Goal: Transaction & Acquisition: Book appointment/travel/reservation

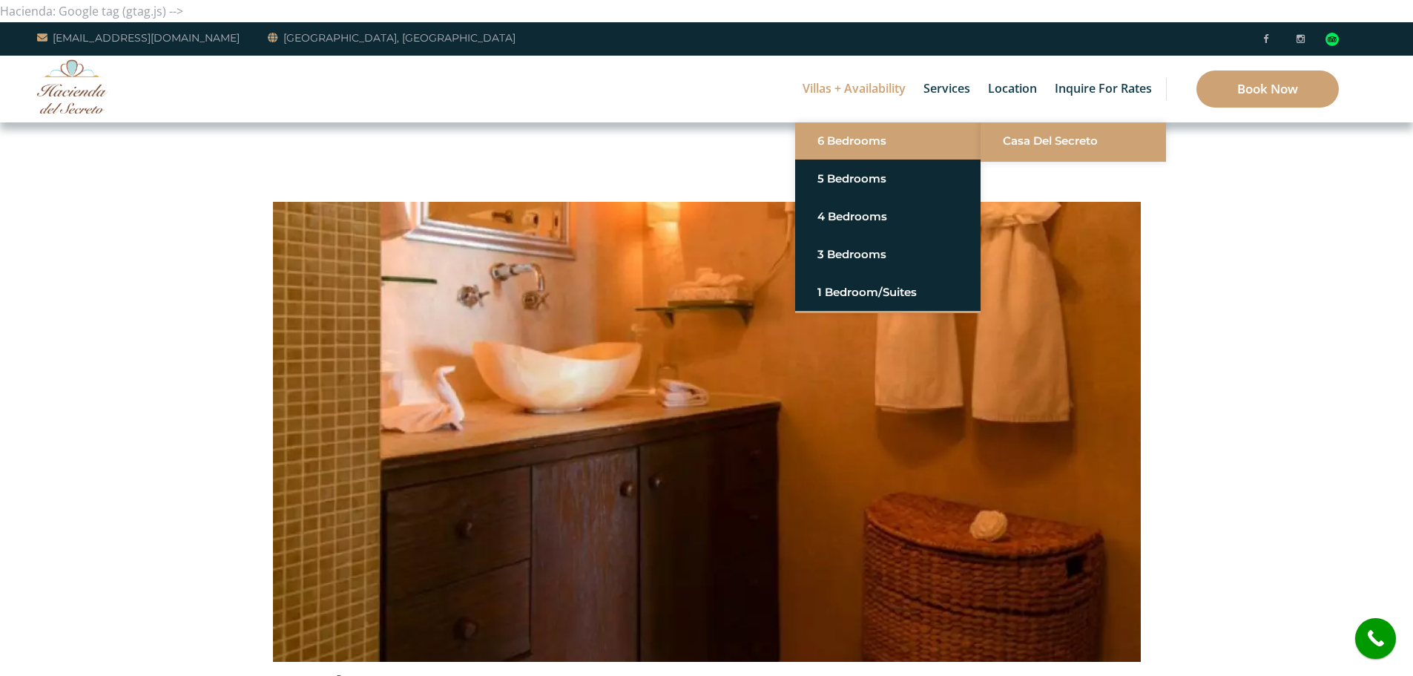
click at [1050, 148] on link "Casa del Secreto" at bounding box center [1073, 141] width 141 height 27
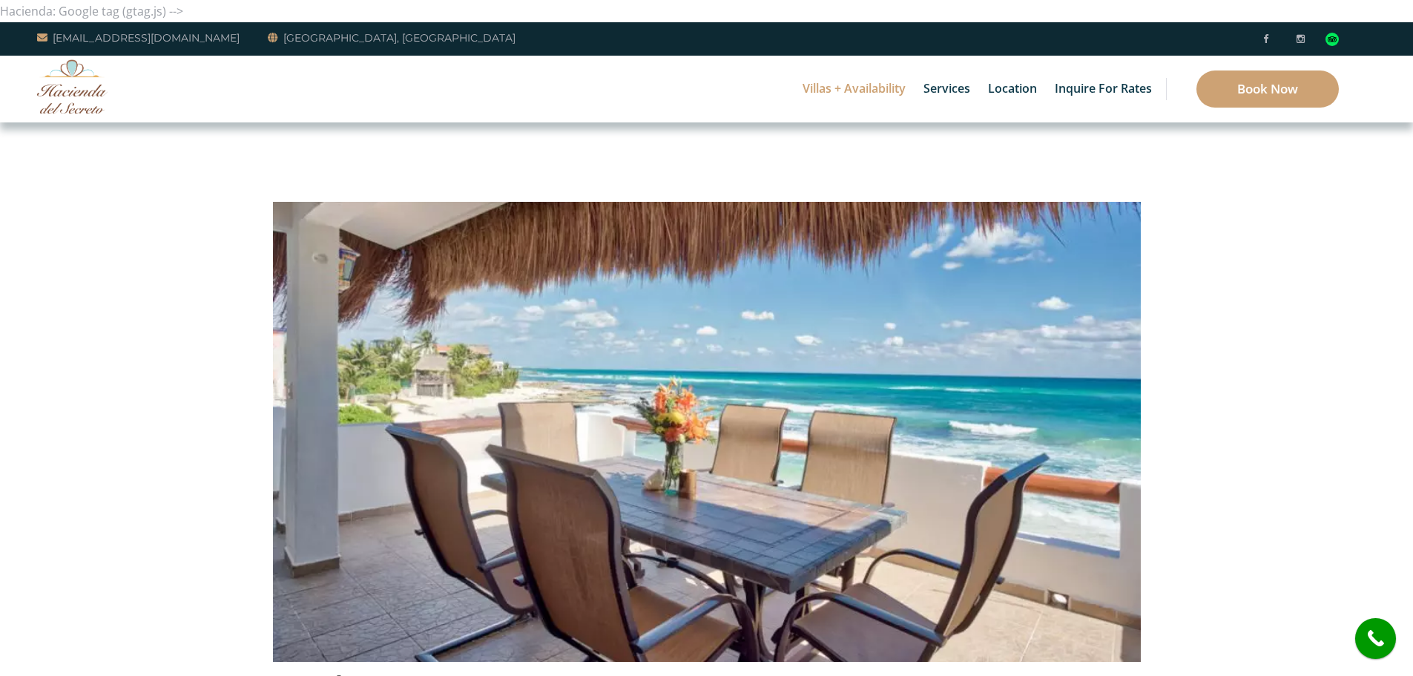
click at [1118, 429] on img at bounding box center [707, 376] width 868 height 578
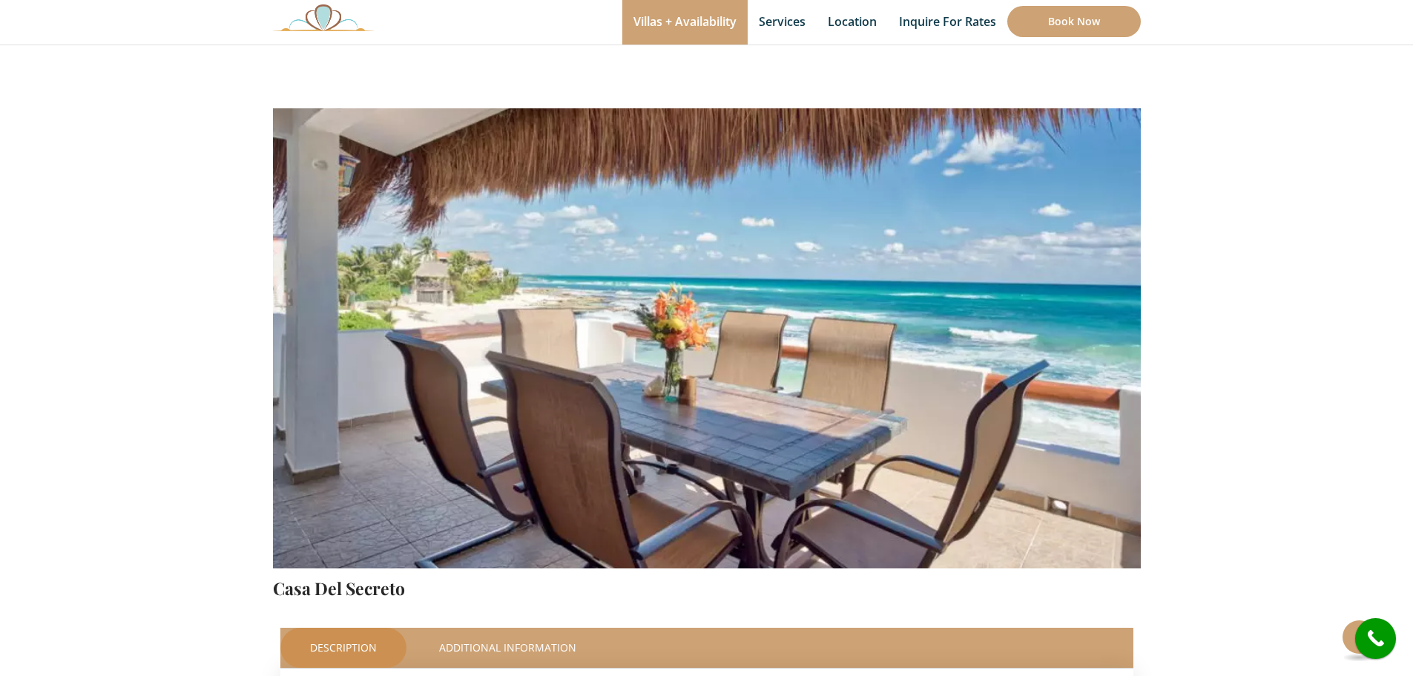
scroll to position [148, 0]
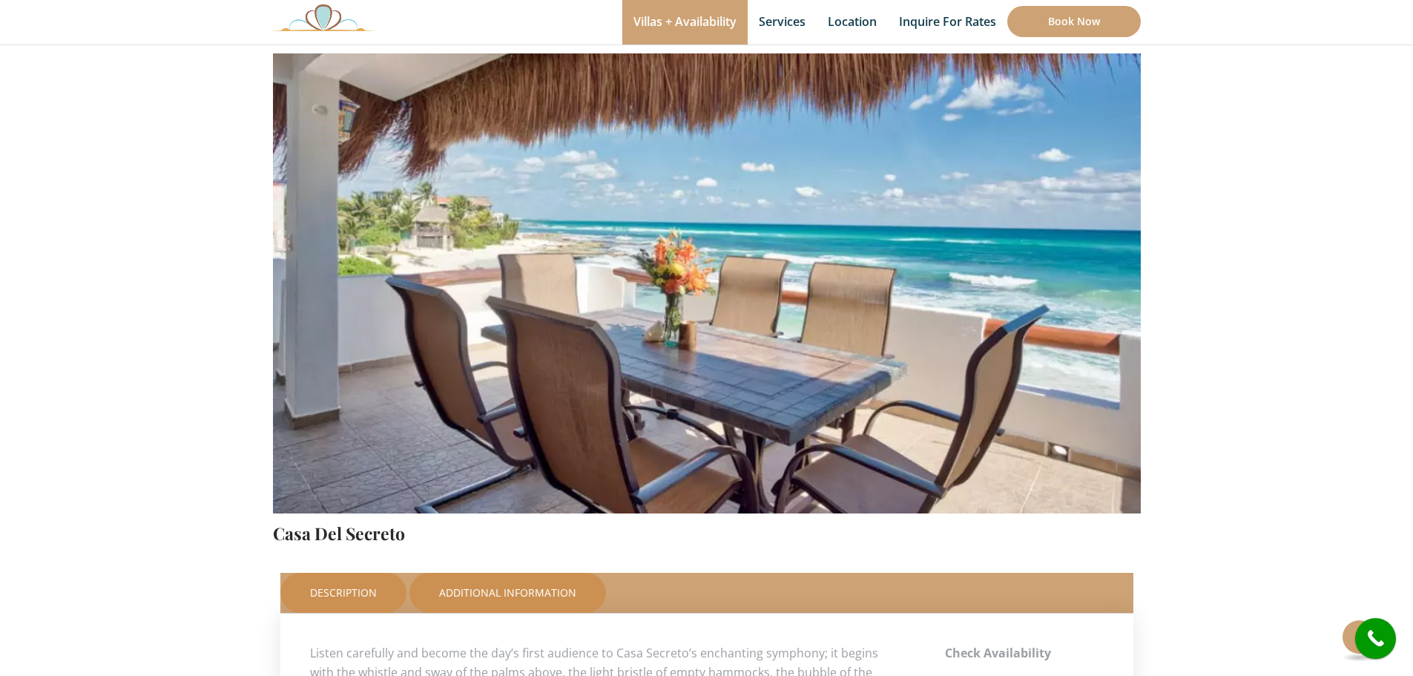
click at [518, 584] on link "Additional Information" at bounding box center [507, 593] width 197 height 40
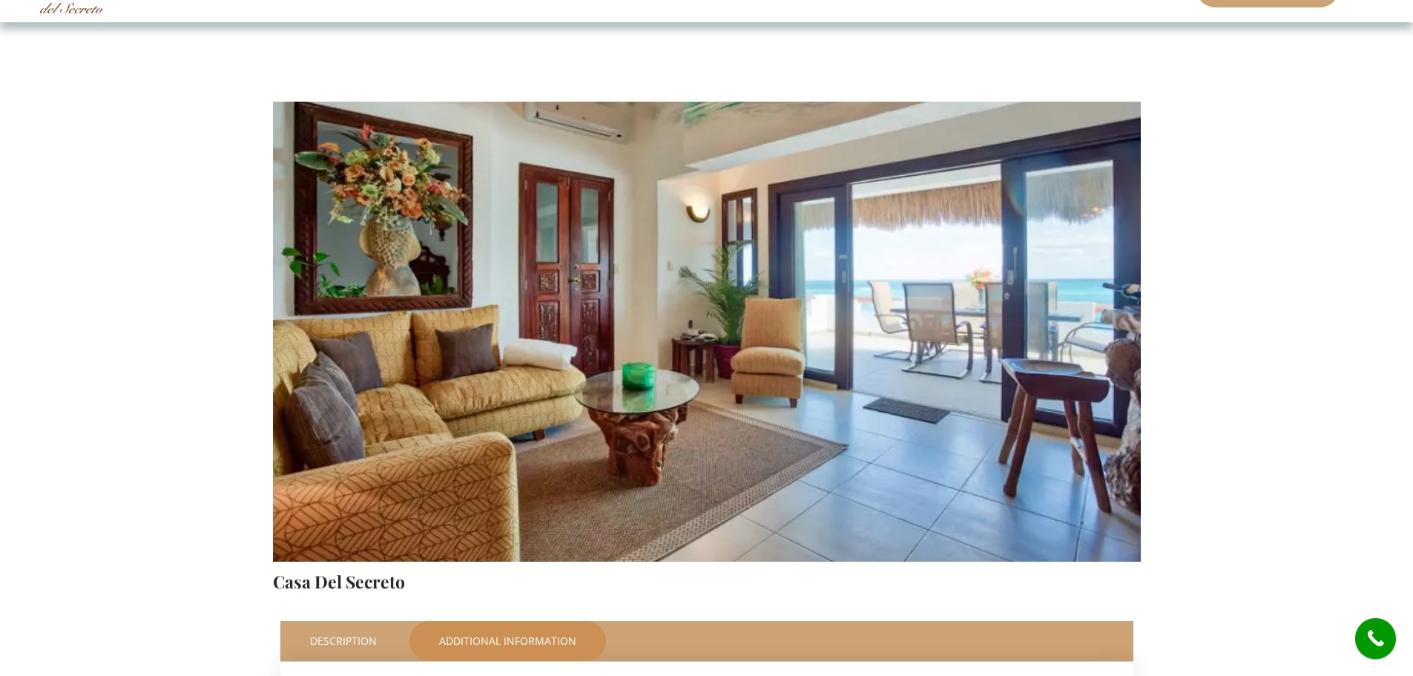
scroll to position [74, 0]
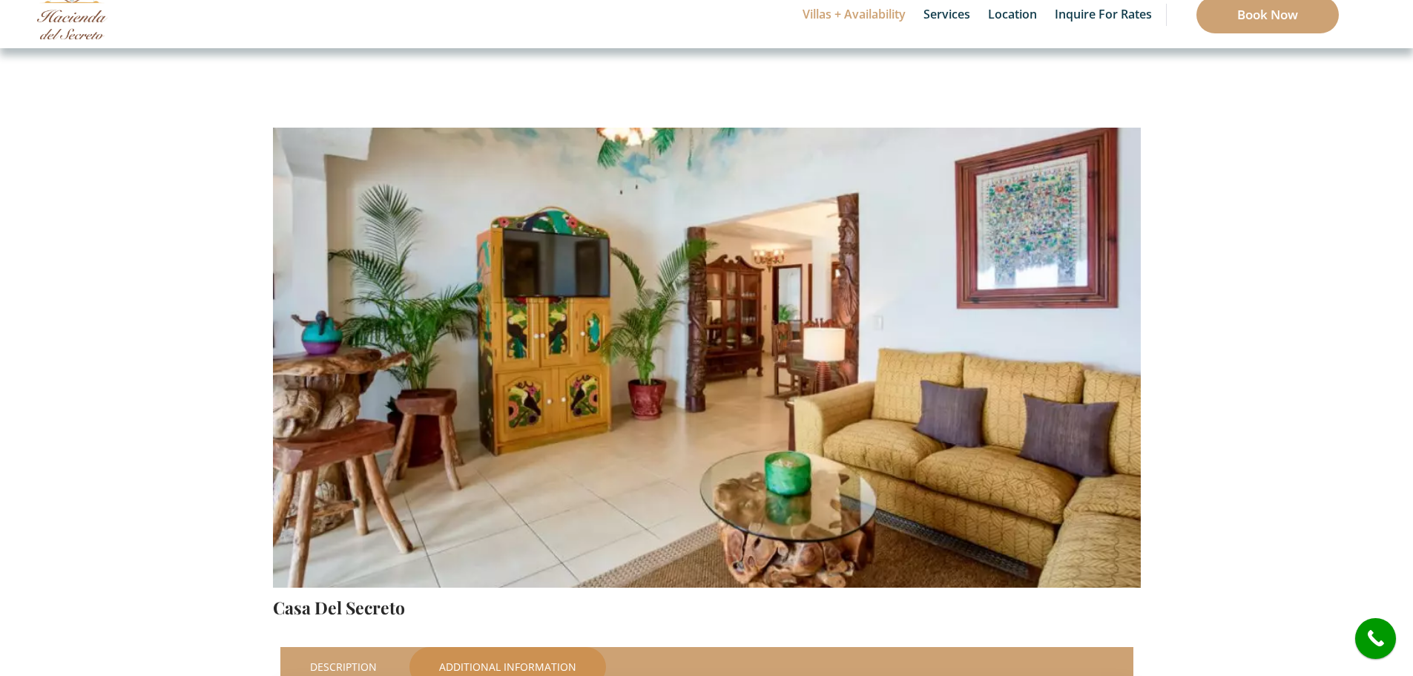
click at [1114, 415] on img at bounding box center [707, 302] width 868 height 578
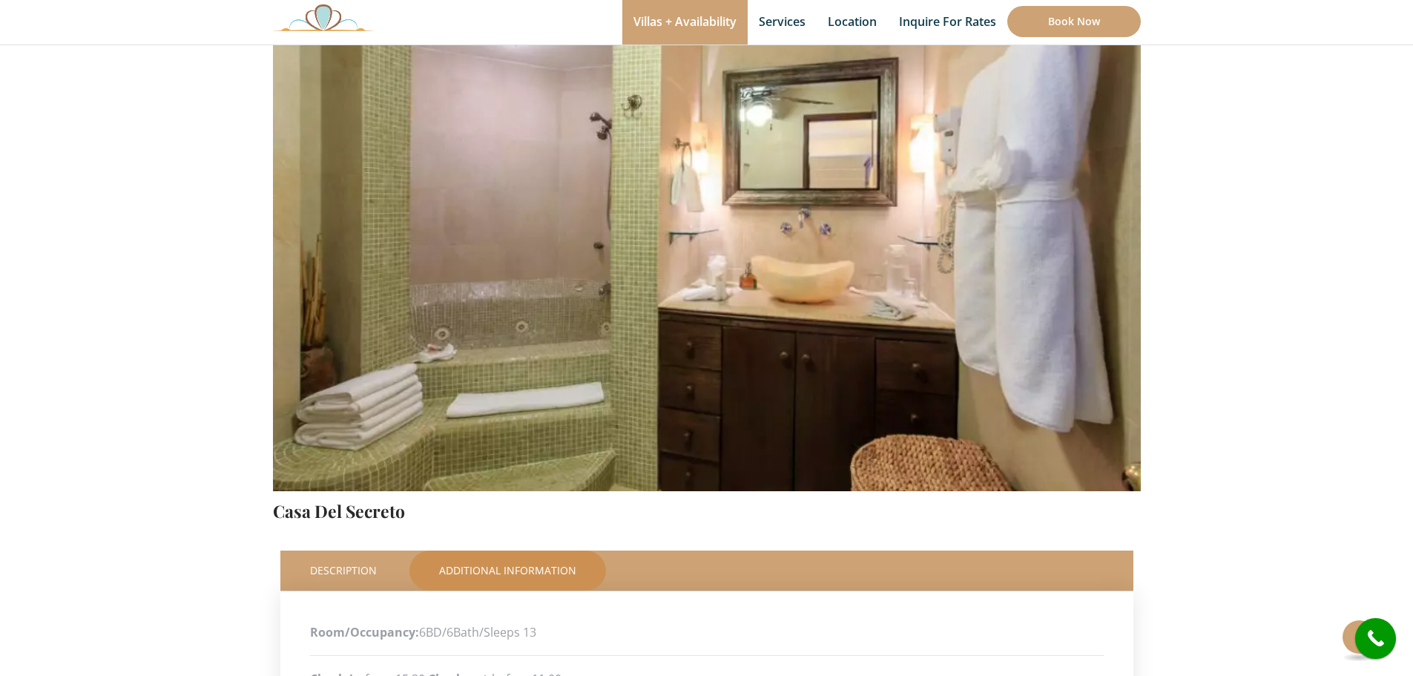
scroll to position [0, 0]
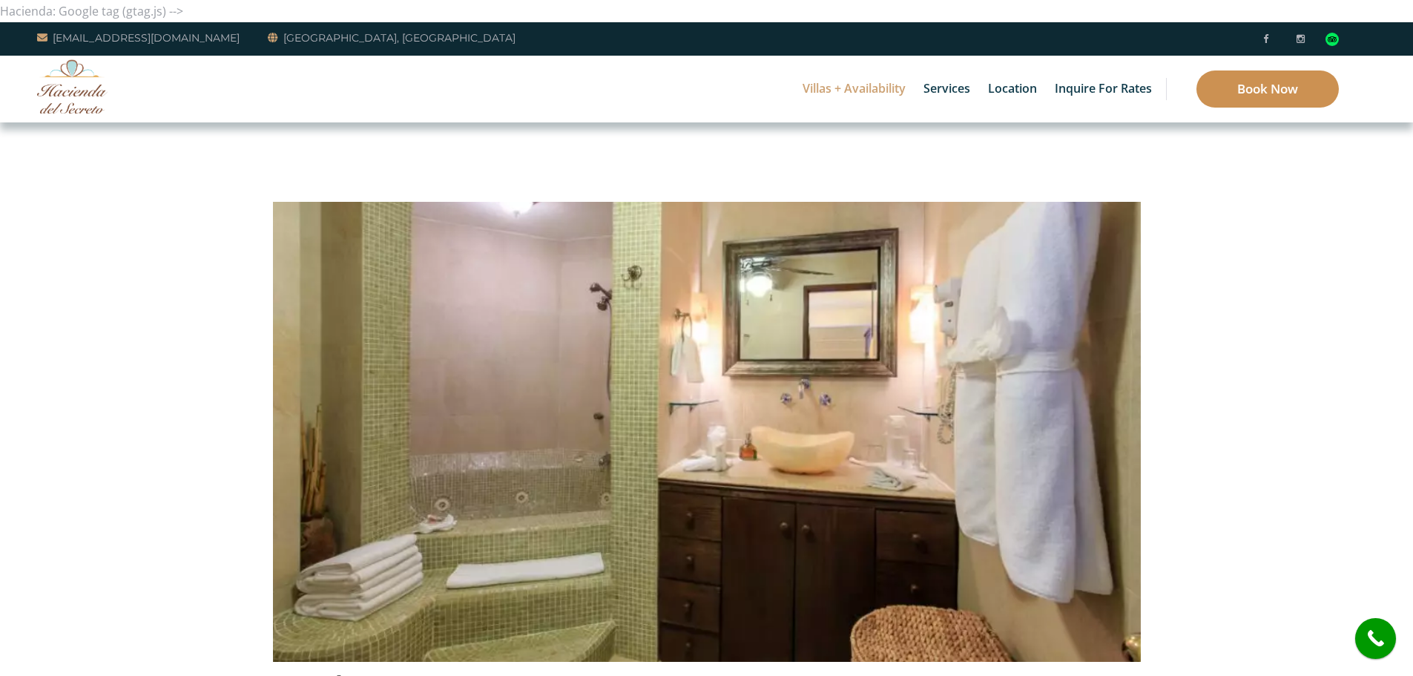
click at [1234, 81] on link "Book Now" at bounding box center [1267, 88] width 142 height 37
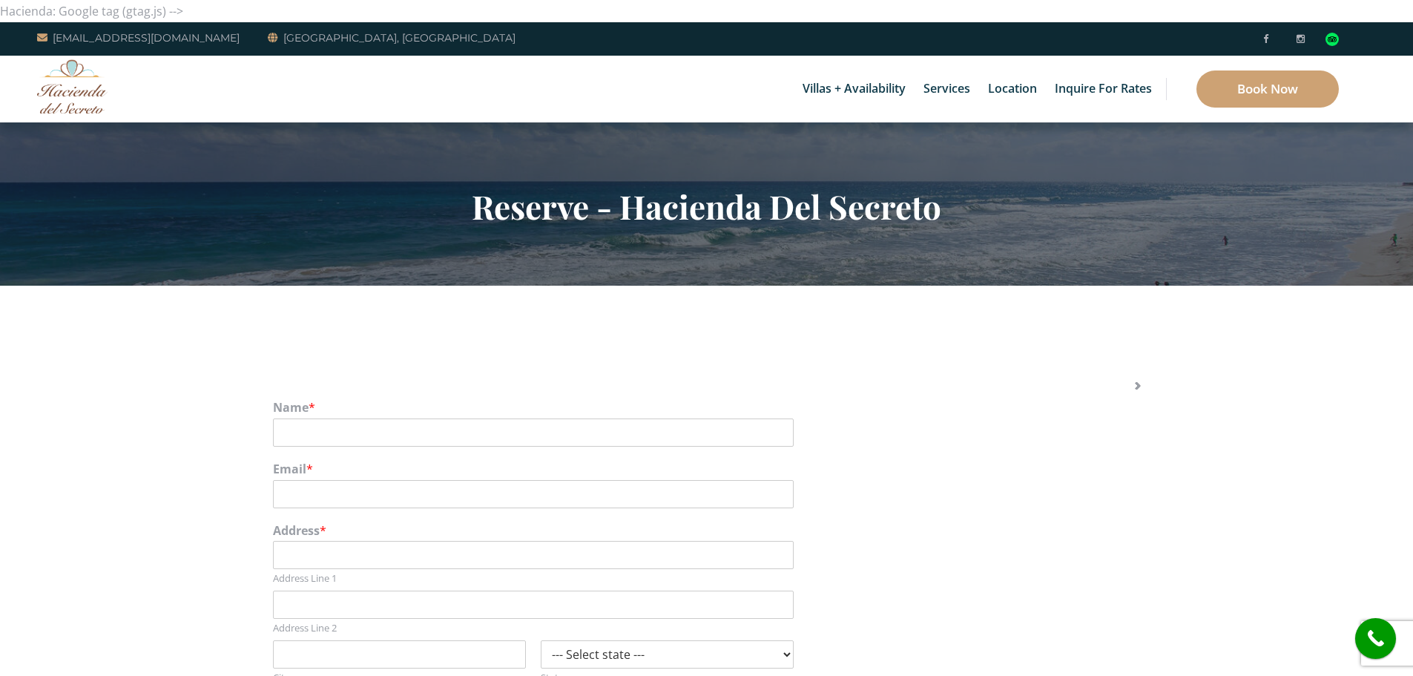
click at [78, 96] on img at bounding box center [72, 86] width 70 height 54
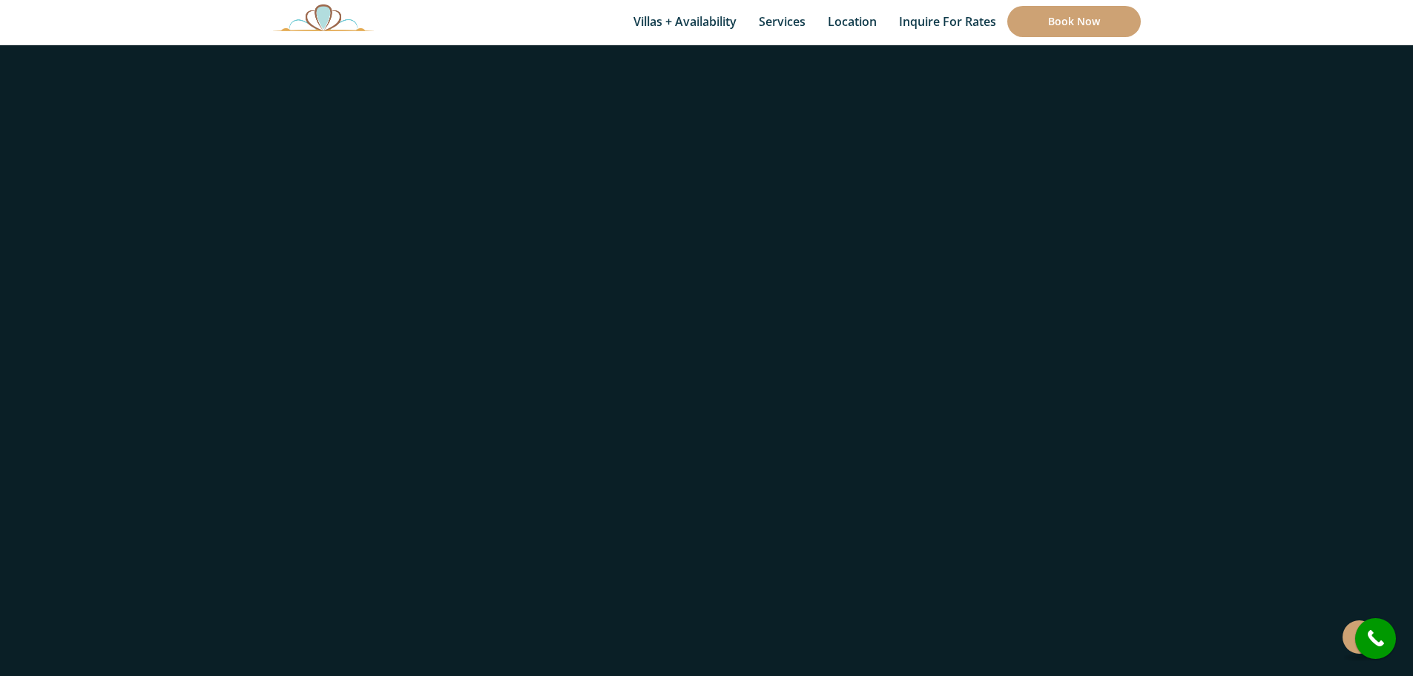
scroll to position [1261, 0]
click at [382, 543] on link "Book Now" at bounding box center [349, 531] width 111 height 37
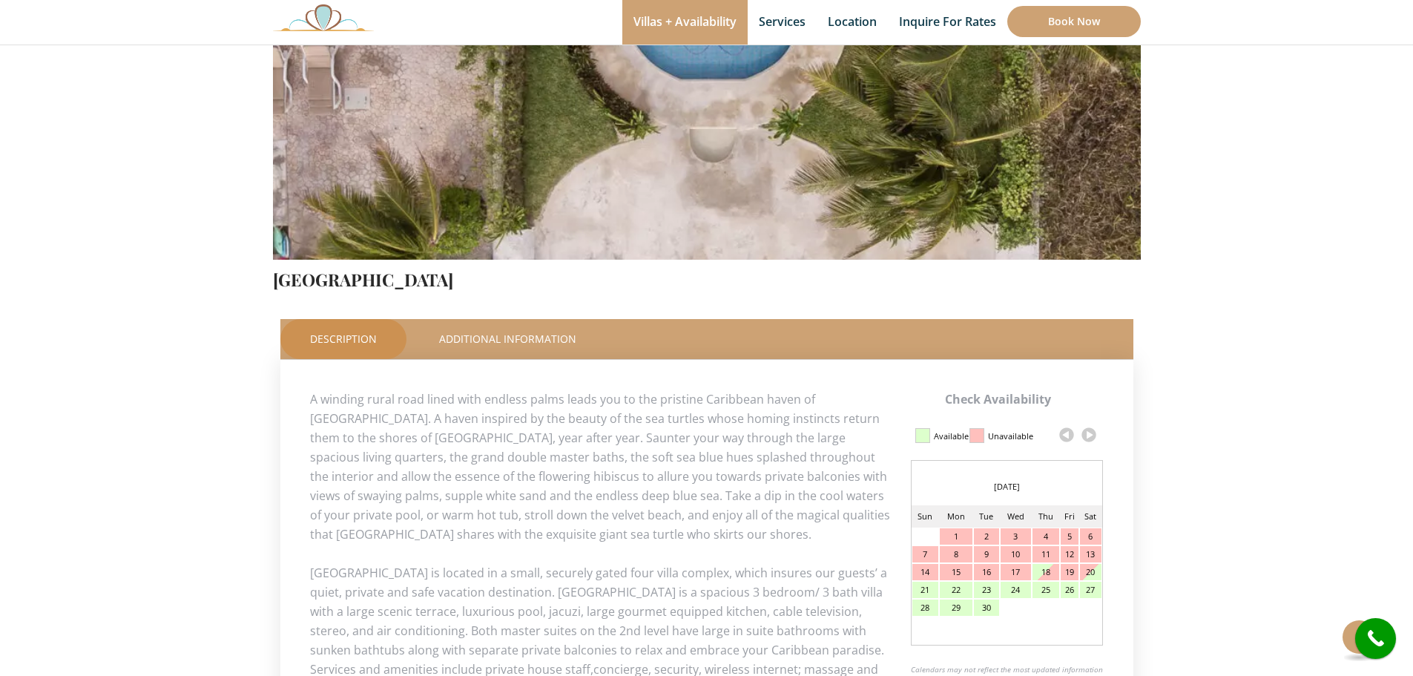
scroll to position [593, 0]
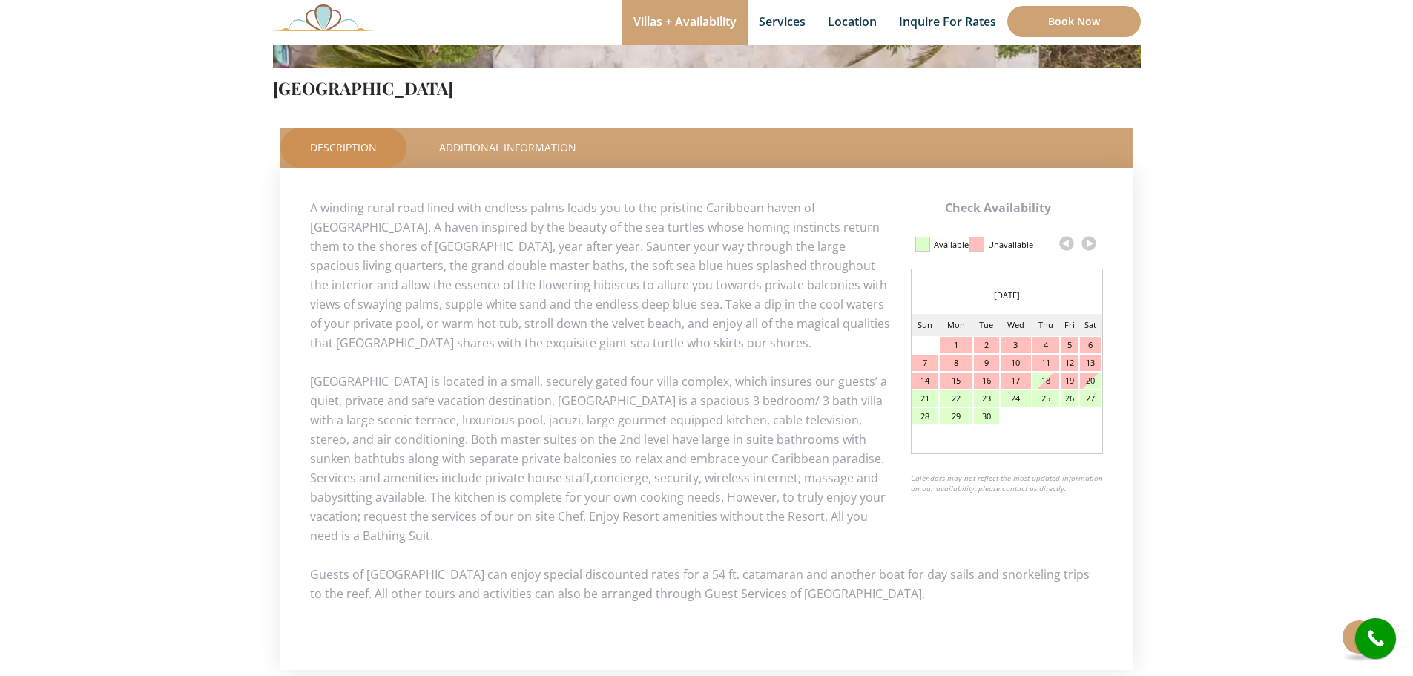
click at [1089, 248] on link at bounding box center [1089, 243] width 22 height 22
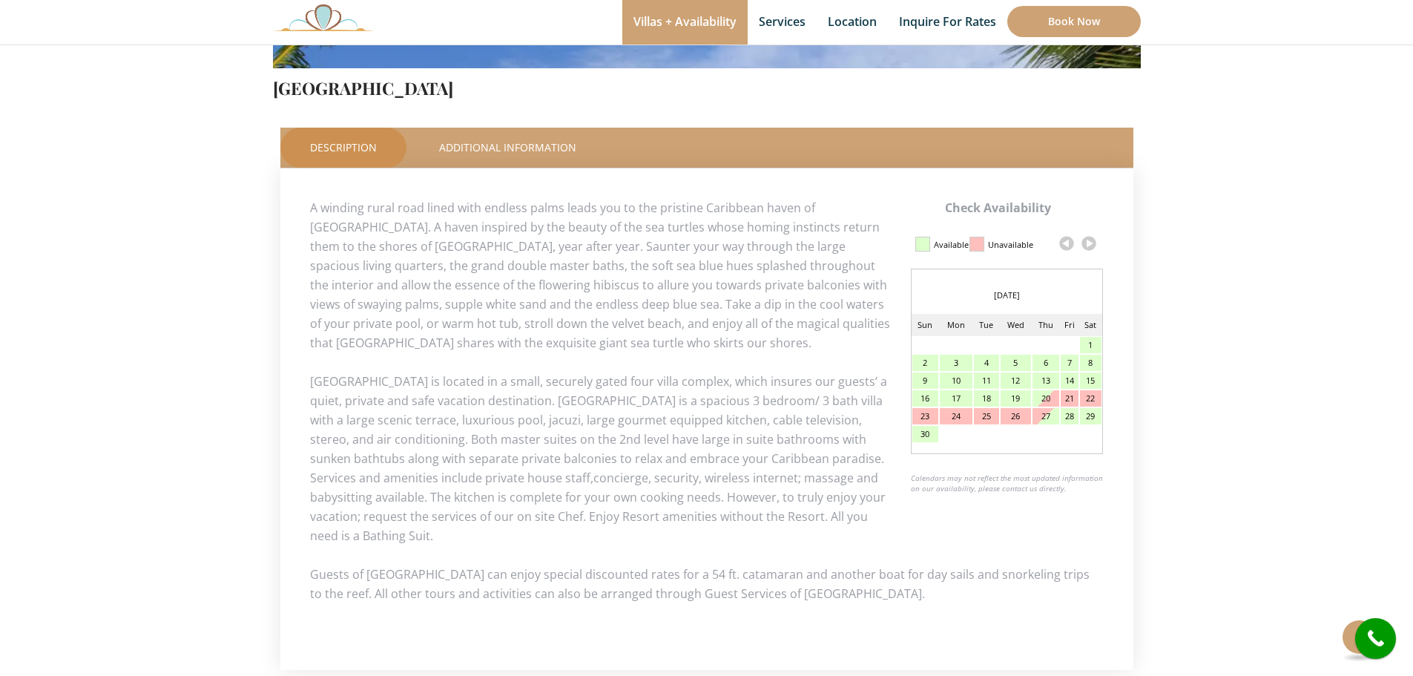
click at [1089, 248] on link at bounding box center [1089, 243] width 22 height 22
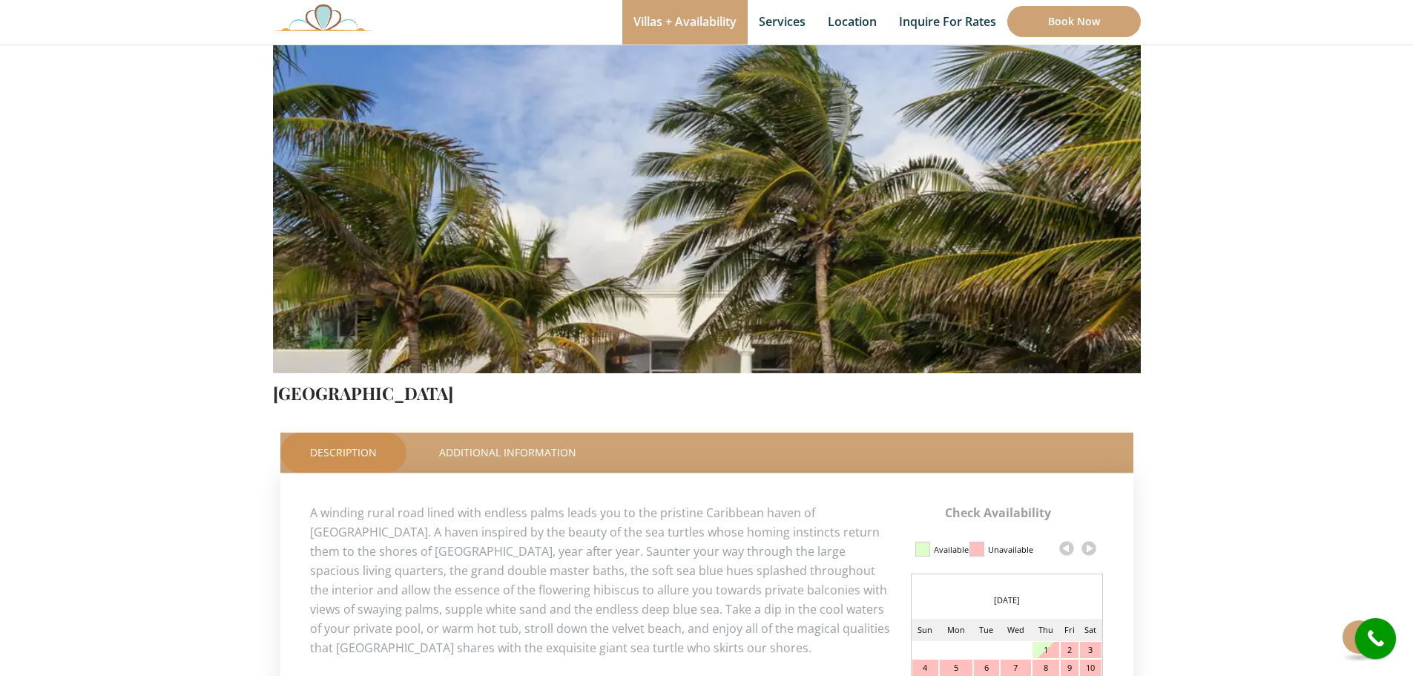
scroll to position [467, 0]
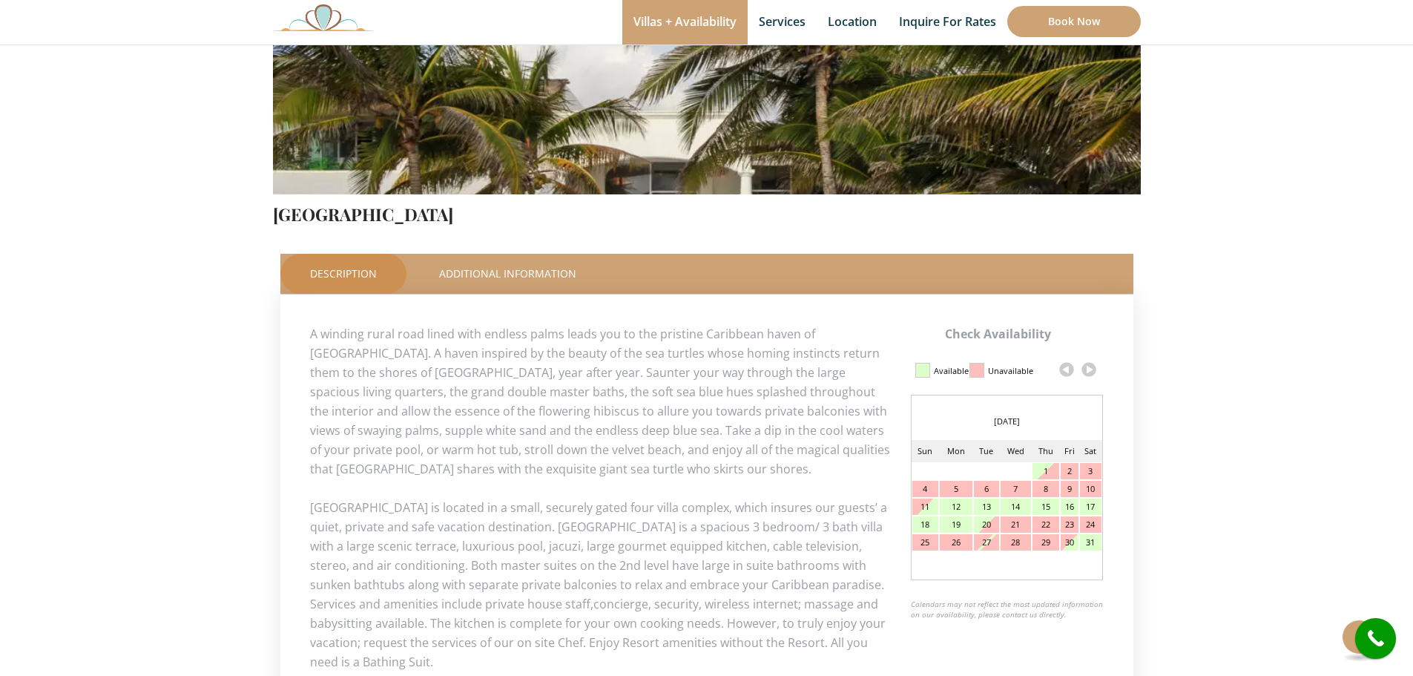
click at [1070, 366] on link at bounding box center [1066, 369] width 22 height 22
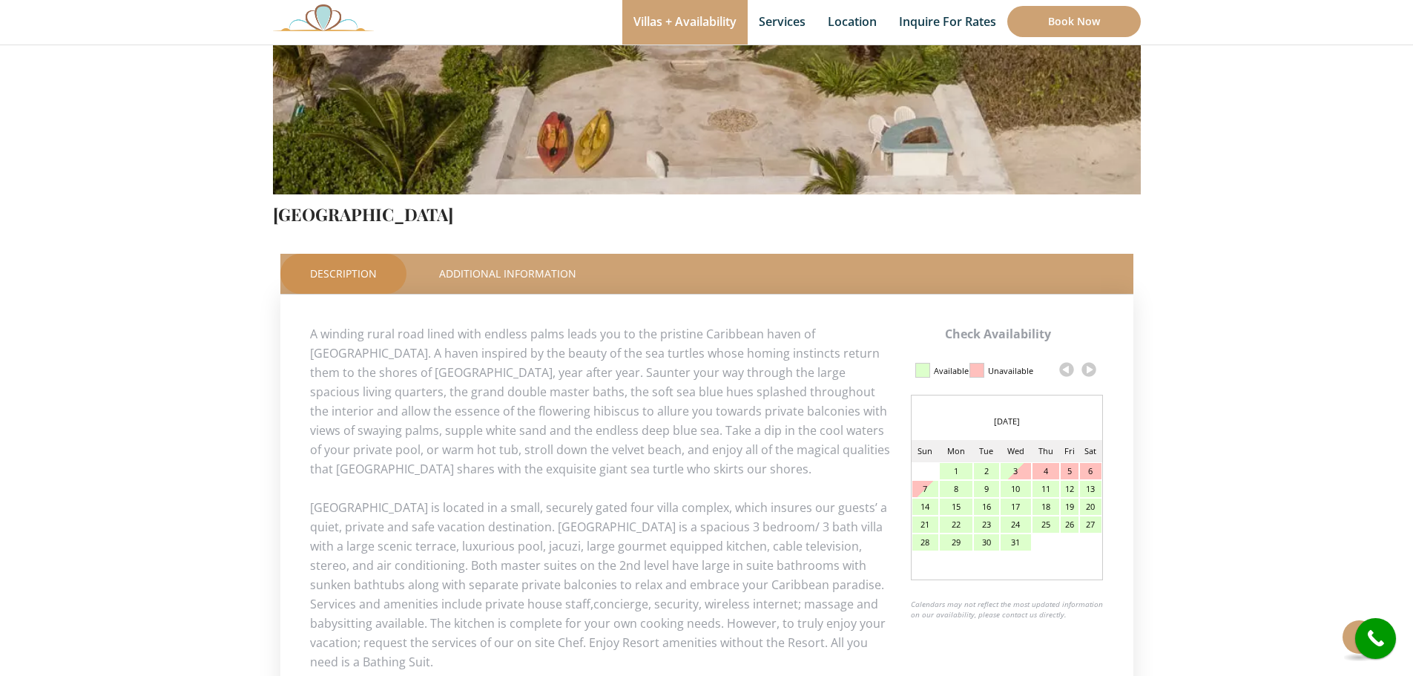
click at [988, 526] on div "23" at bounding box center [986, 524] width 25 height 16
click at [985, 524] on div "23" at bounding box center [986, 524] width 25 height 16
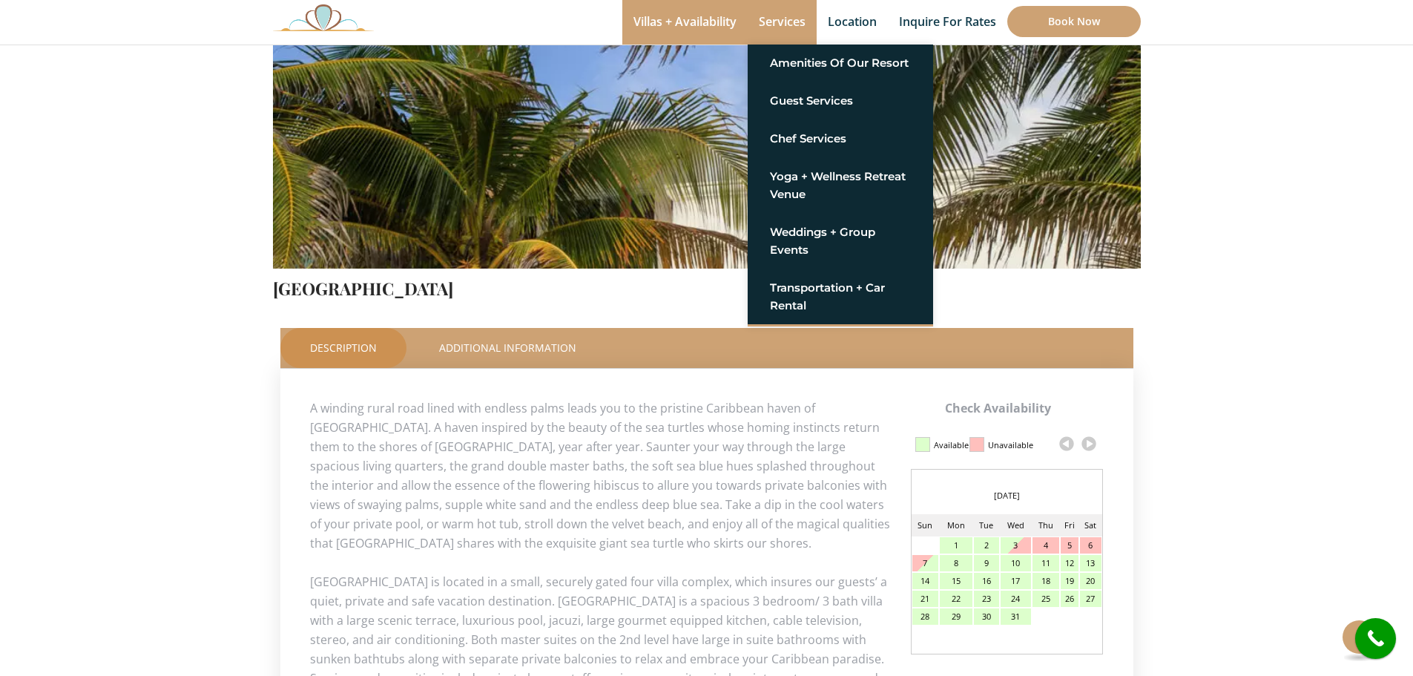
scroll to position [44, 0]
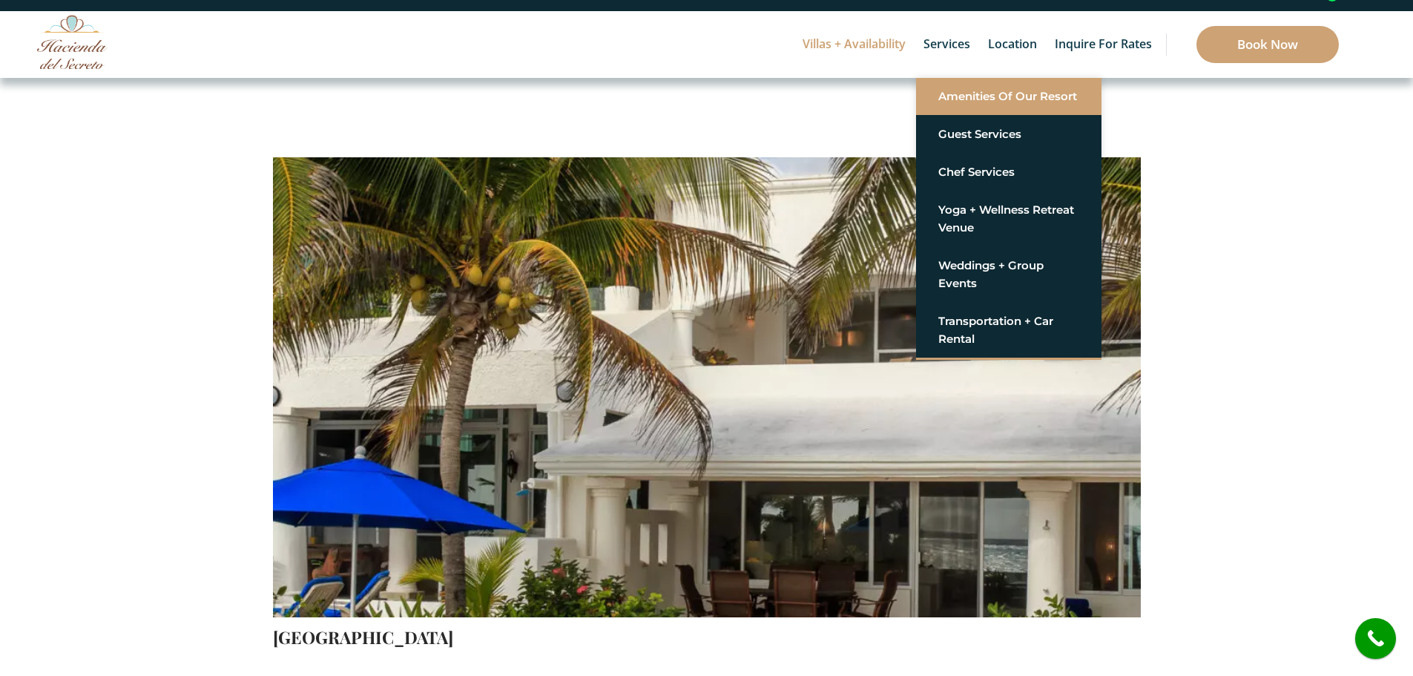
click at [951, 99] on link "Amenities of Our Resort" at bounding box center [1008, 96] width 141 height 27
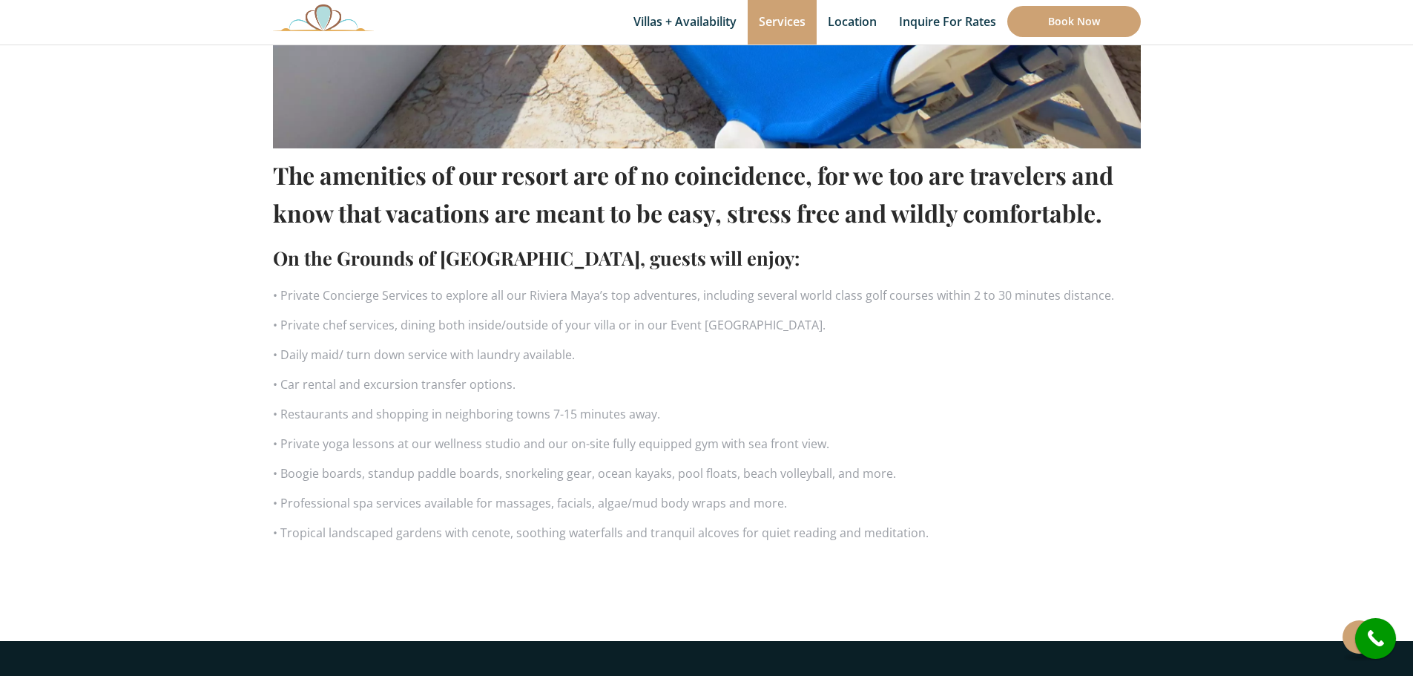
scroll to position [890, 0]
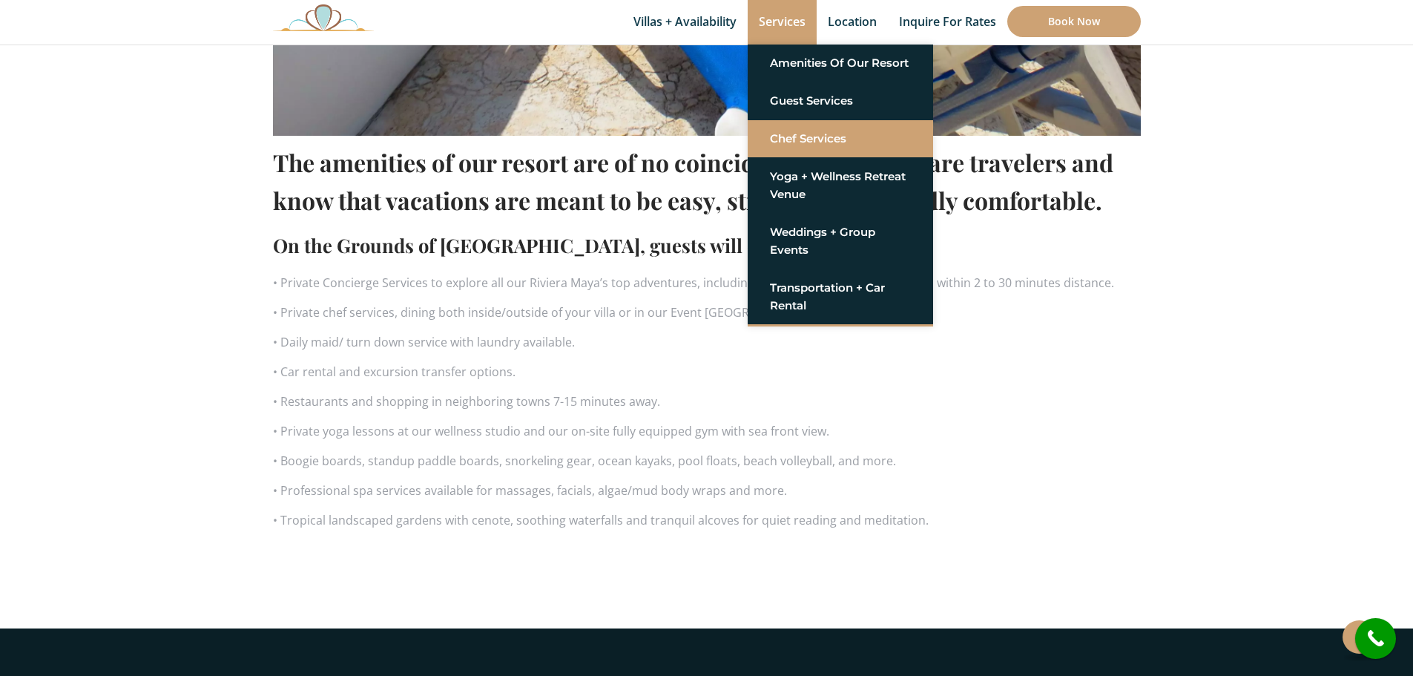
click at [795, 133] on link "Chef Services" at bounding box center [840, 138] width 141 height 27
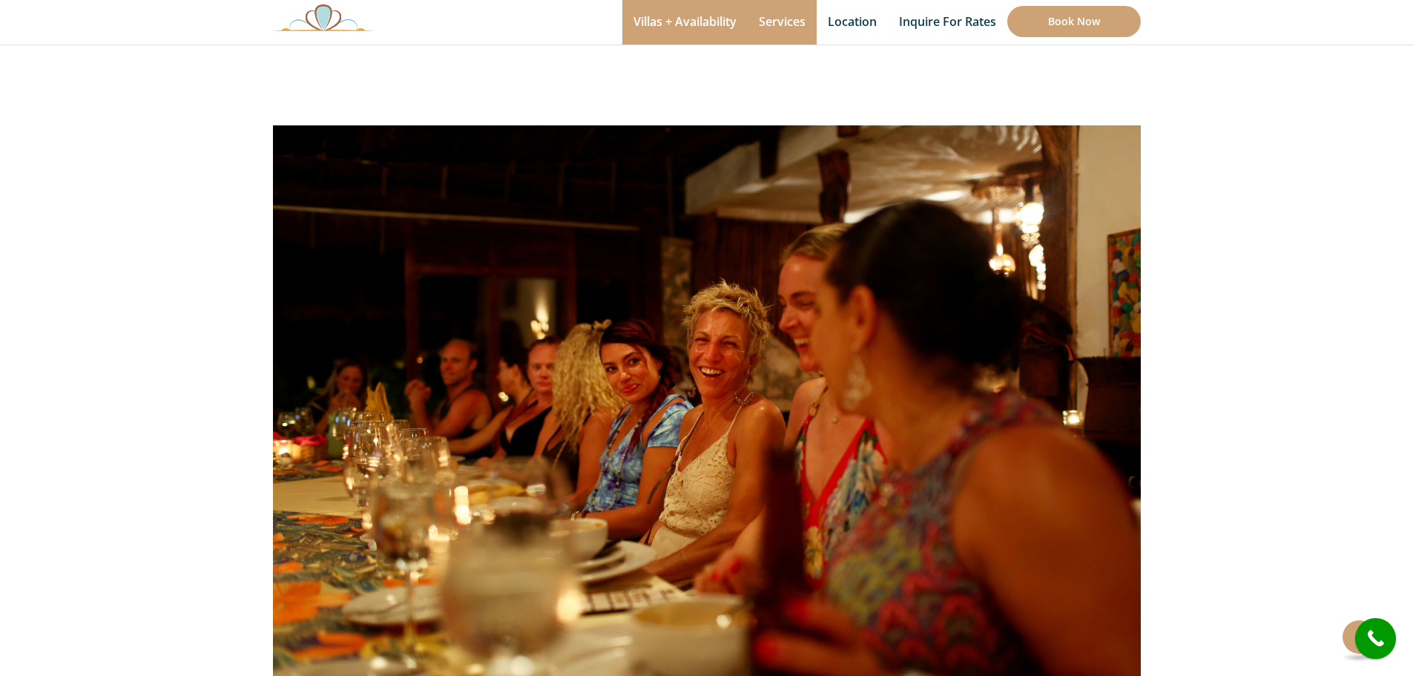
scroll to position [148, 0]
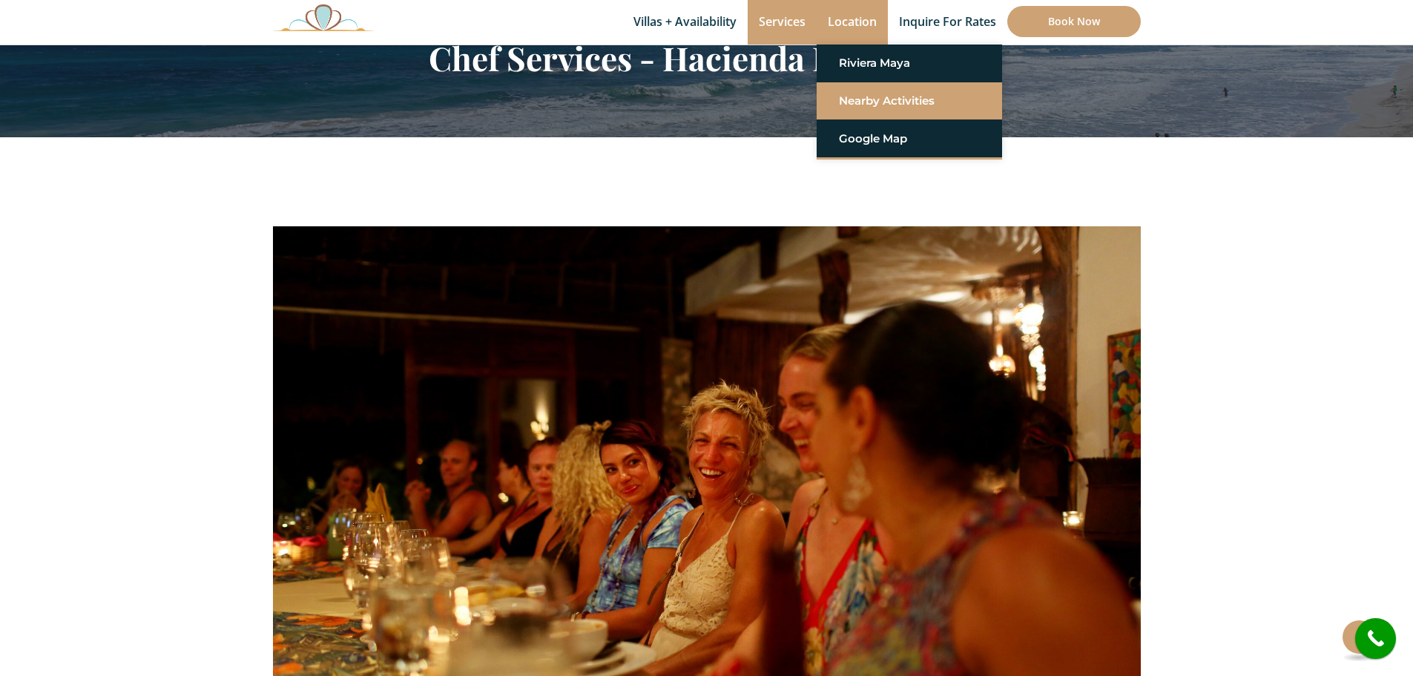
click at [860, 96] on link "Nearby Activities" at bounding box center [909, 101] width 141 height 27
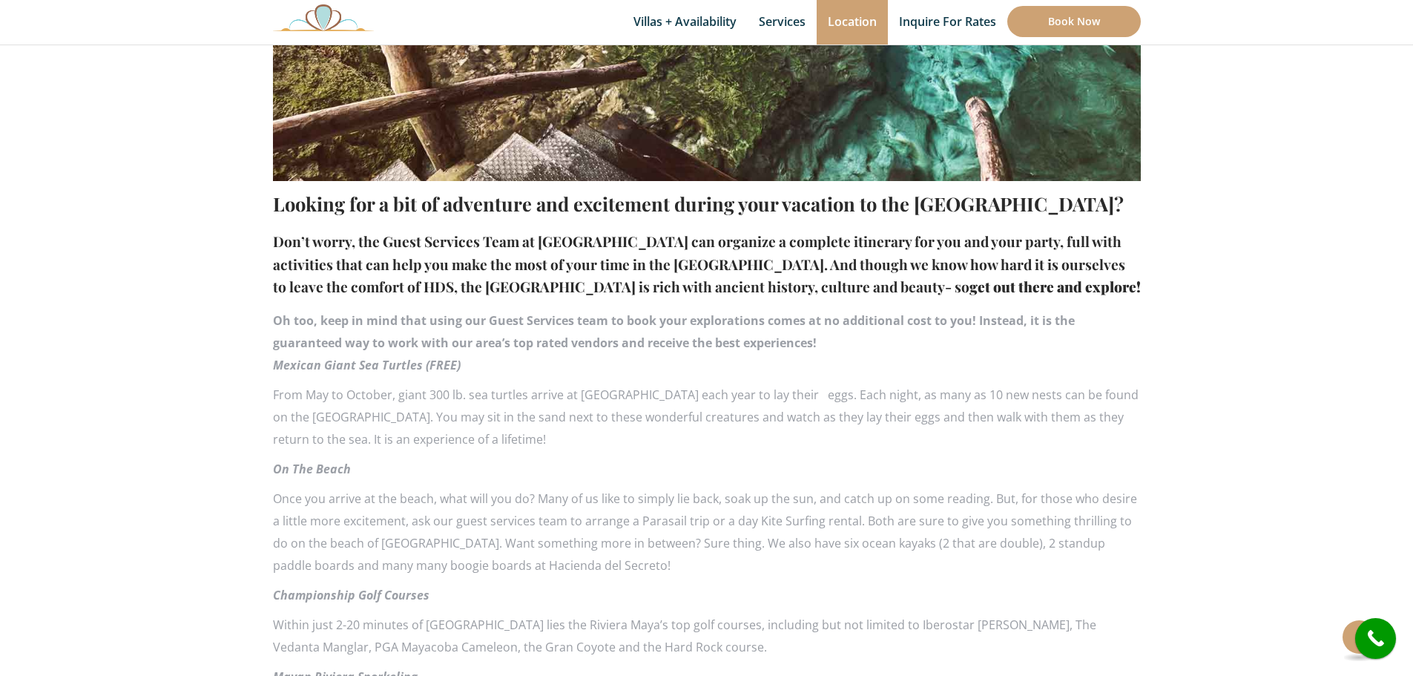
scroll to position [519, 0]
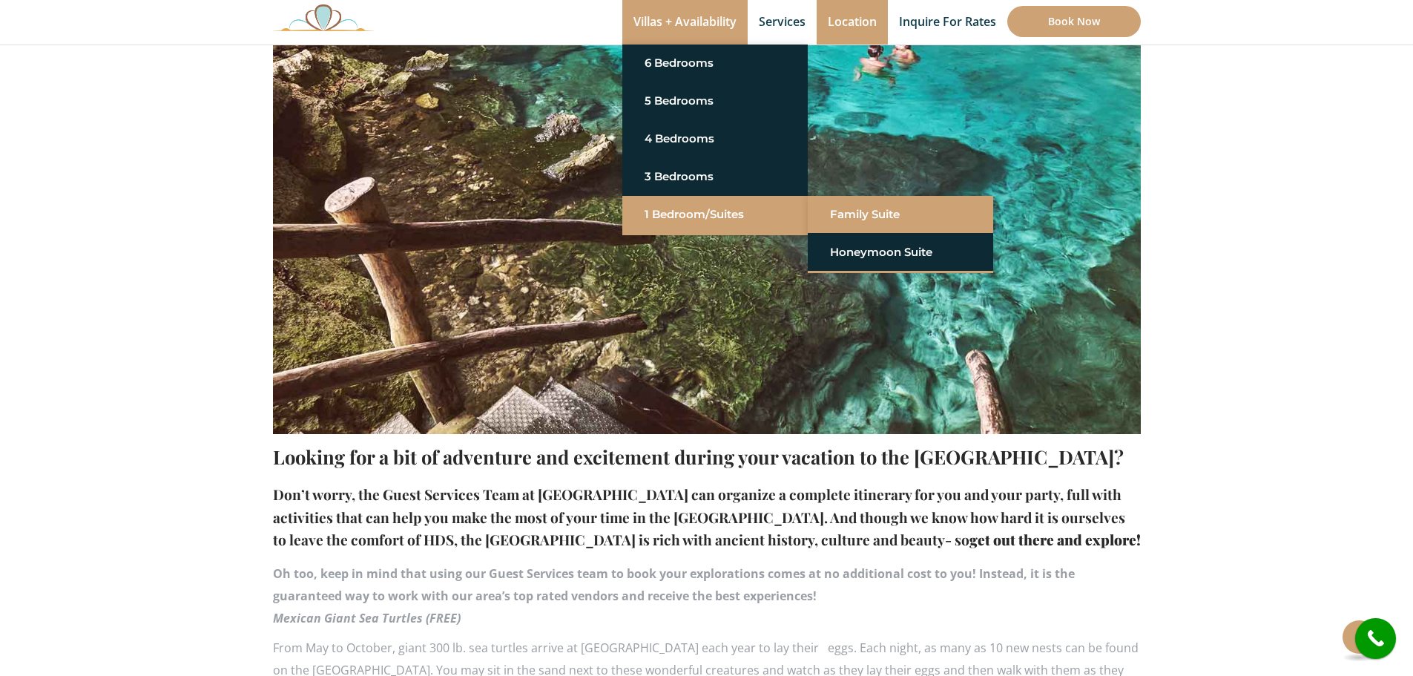
click at [863, 216] on link "Family Suite" at bounding box center [900, 214] width 141 height 27
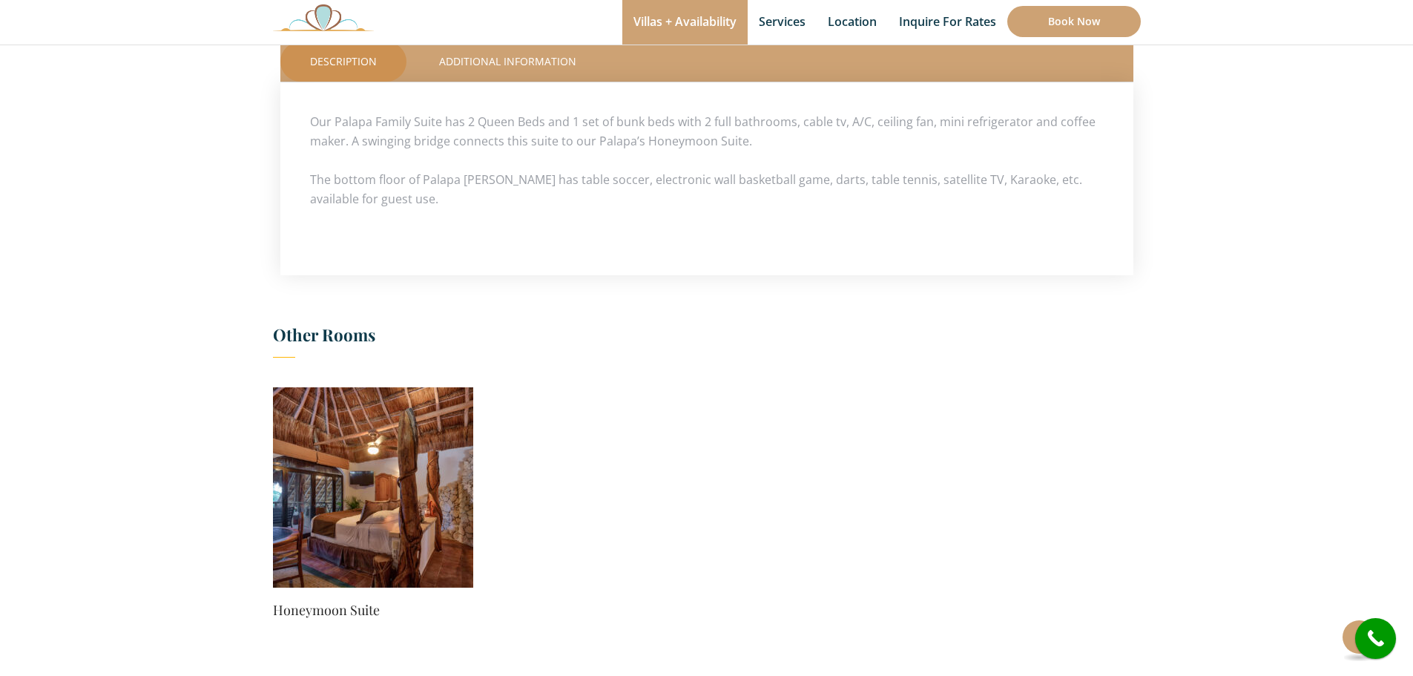
scroll to position [816, 0]
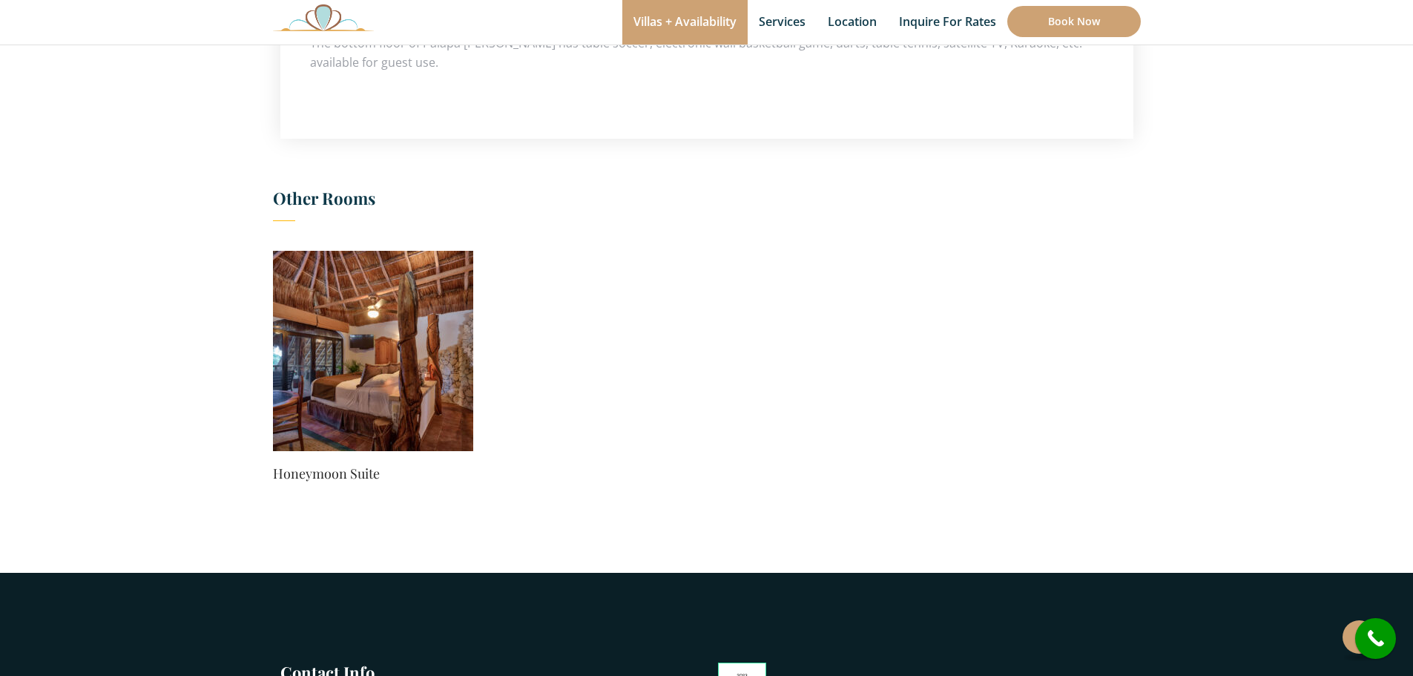
click at [328, 378] on img at bounding box center [373, 351] width 200 height 200
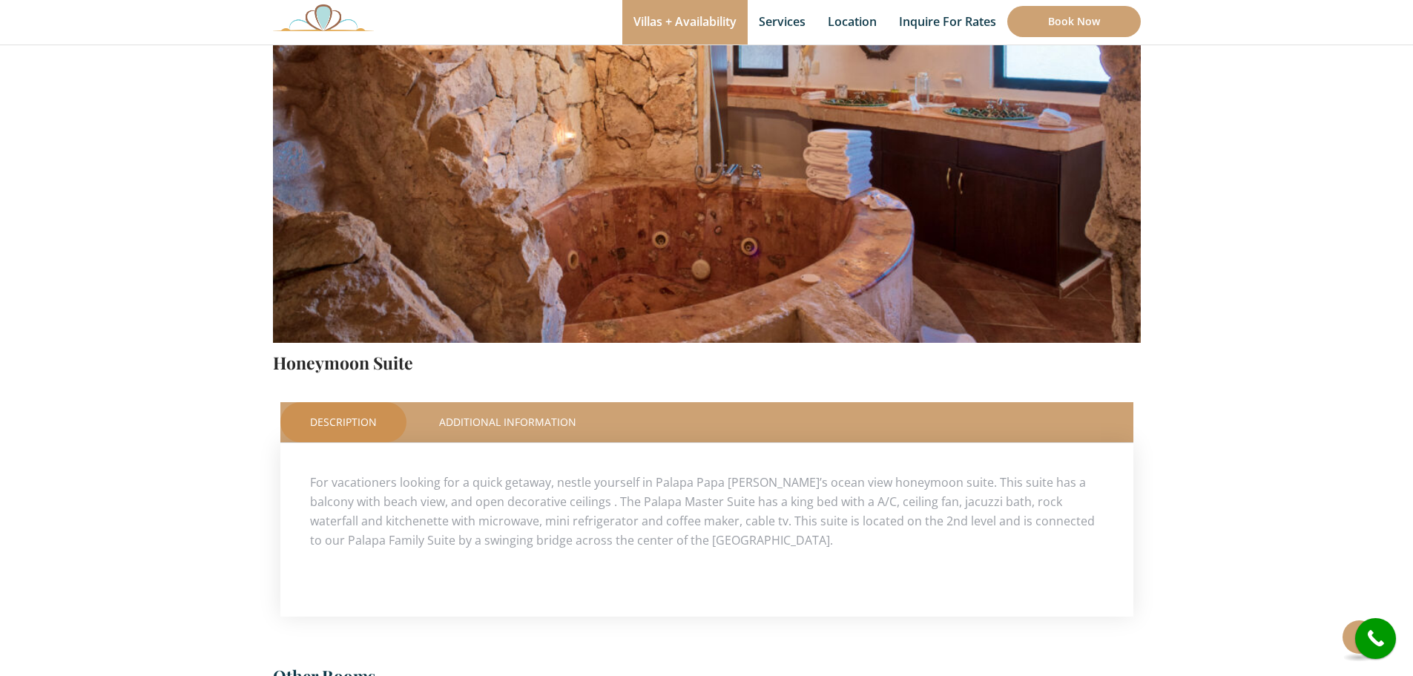
scroll to position [667, 0]
